Goal: Information Seeking & Learning: Learn about a topic

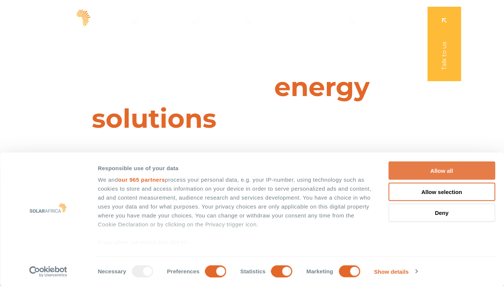
click at [444, 171] on button "Allow all" at bounding box center [441, 171] width 107 height 18
